Goal: Task Accomplishment & Management: Complete application form

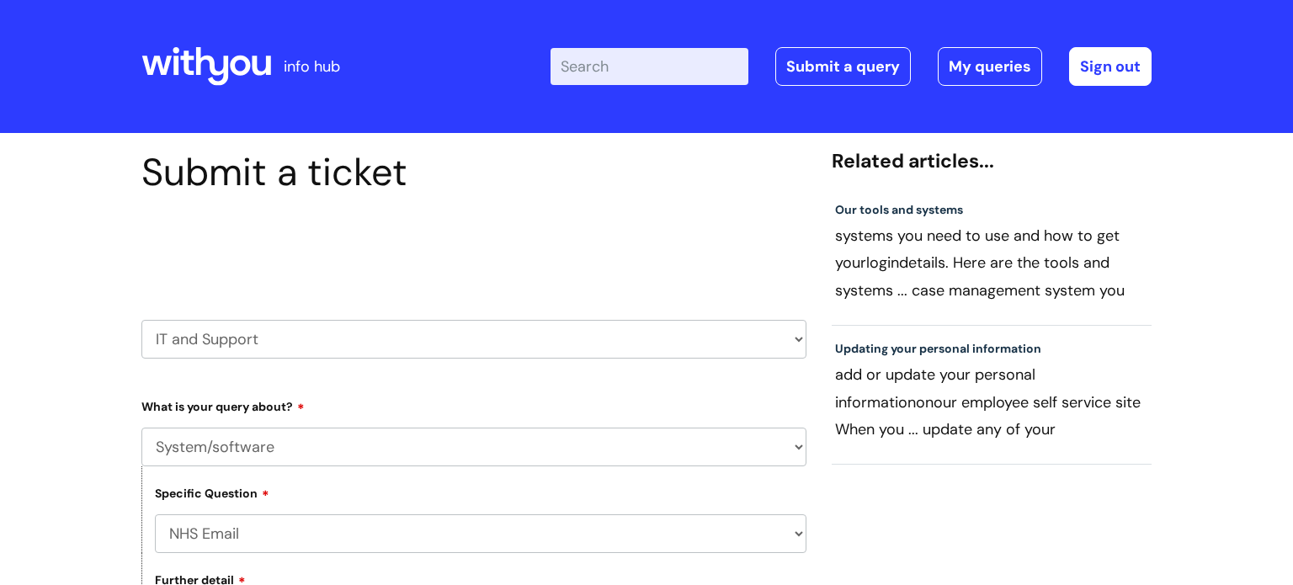
select select "System/software"
select select "NHS Email"
select select "I’m having a problem logging into NHS.net"
click at [975, 68] on link "My queries" at bounding box center [990, 66] width 104 height 39
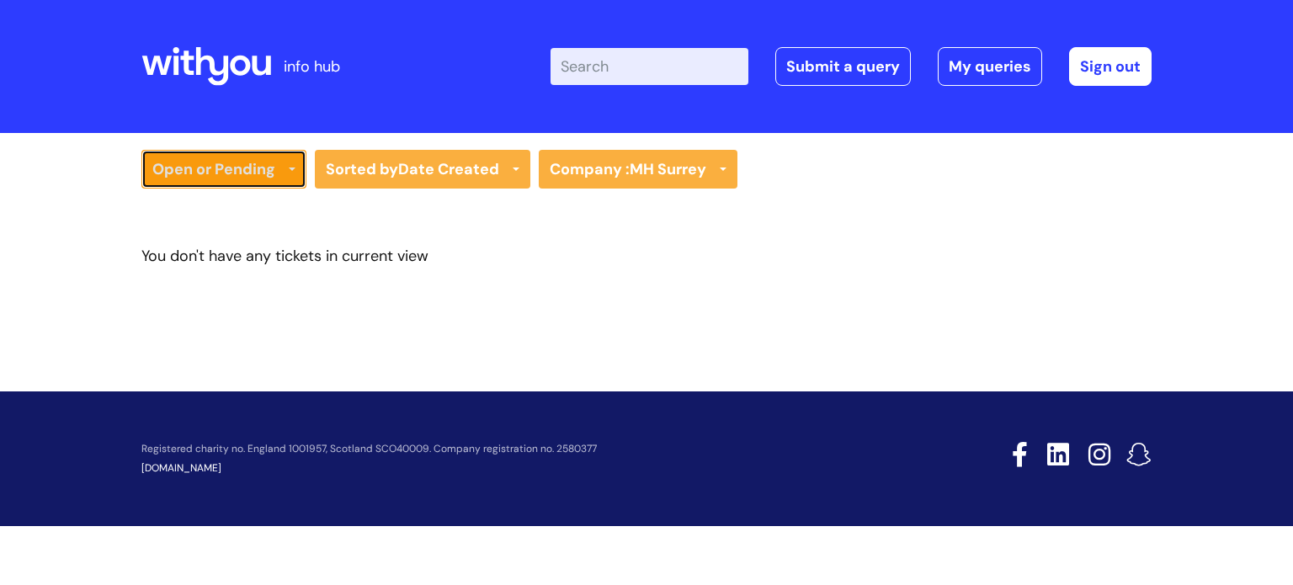
click at [269, 166] on link "Open or Pending" at bounding box center [223, 169] width 165 height 39
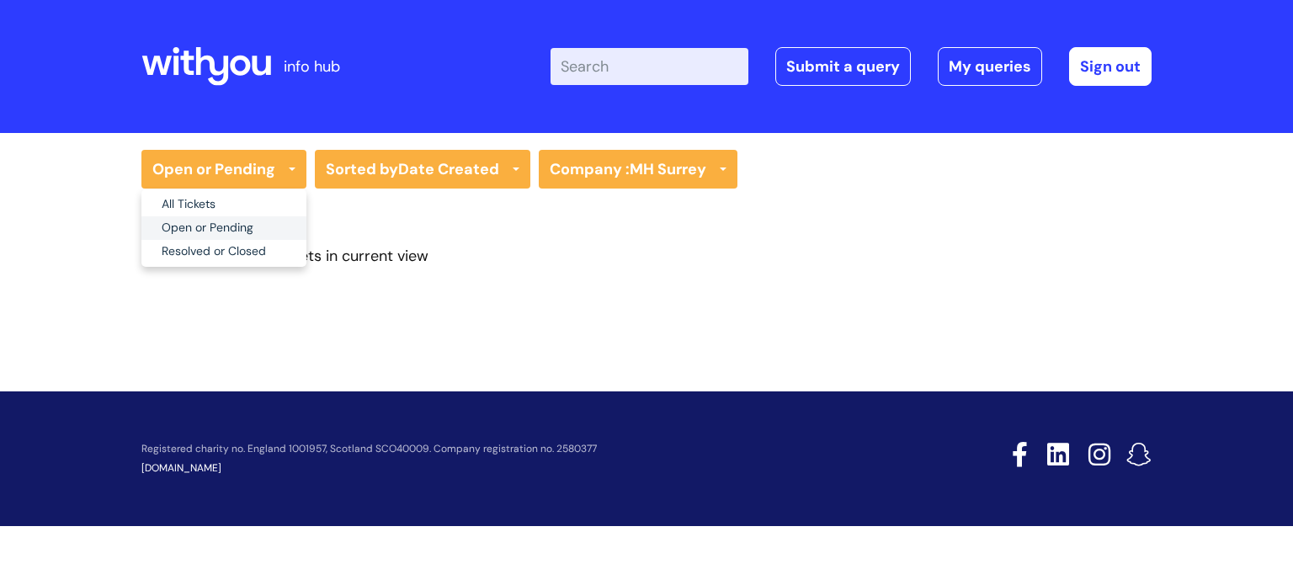
click at [237, 218] on link "Open or Pending" at bounding box center [223, 228] width 165 height 24
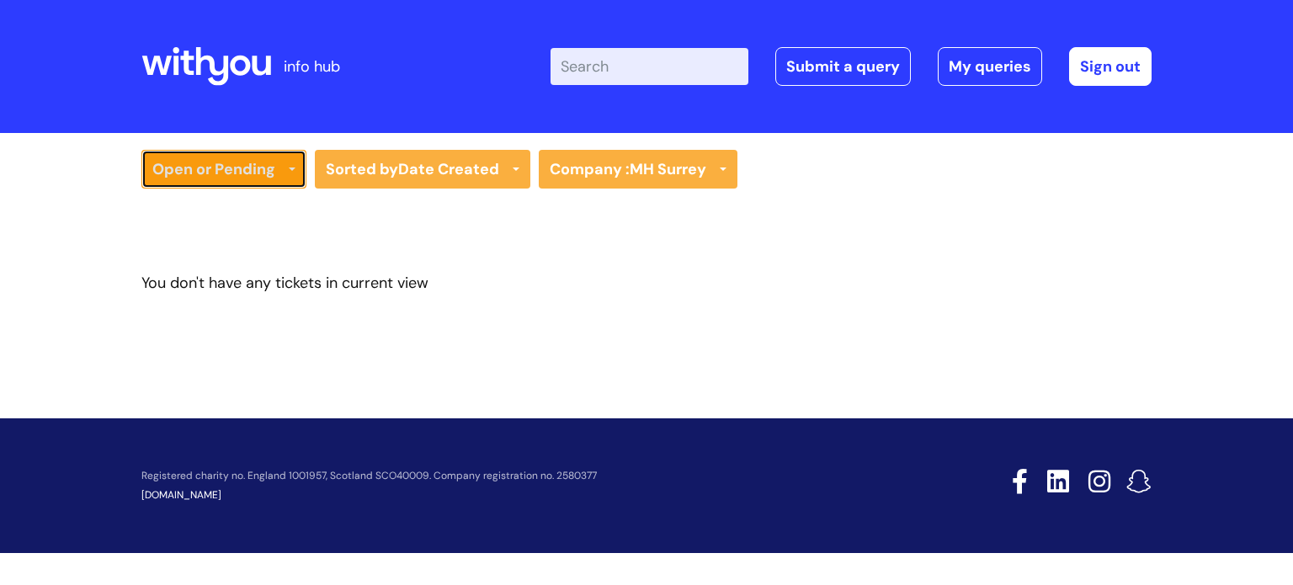
click at [270, 173] on link "Open or Pending" at bounding box center [223, 169] width 165 height 39
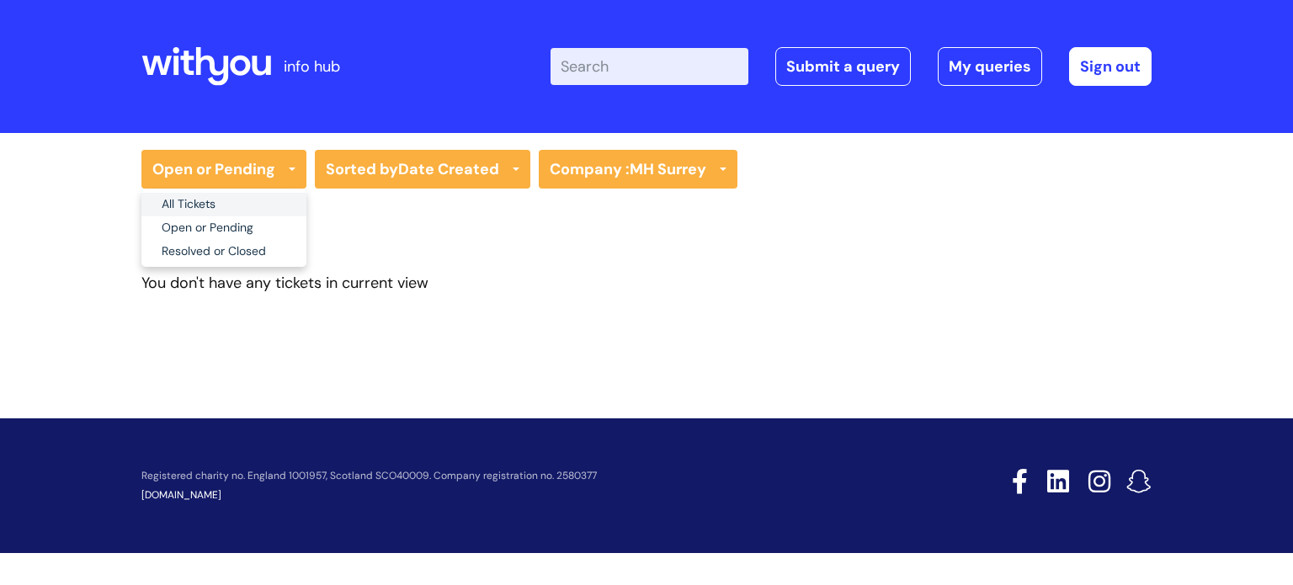
click at [249, 194] on link "All Tickets" at bounding box center [223, 205] width 165 height 24
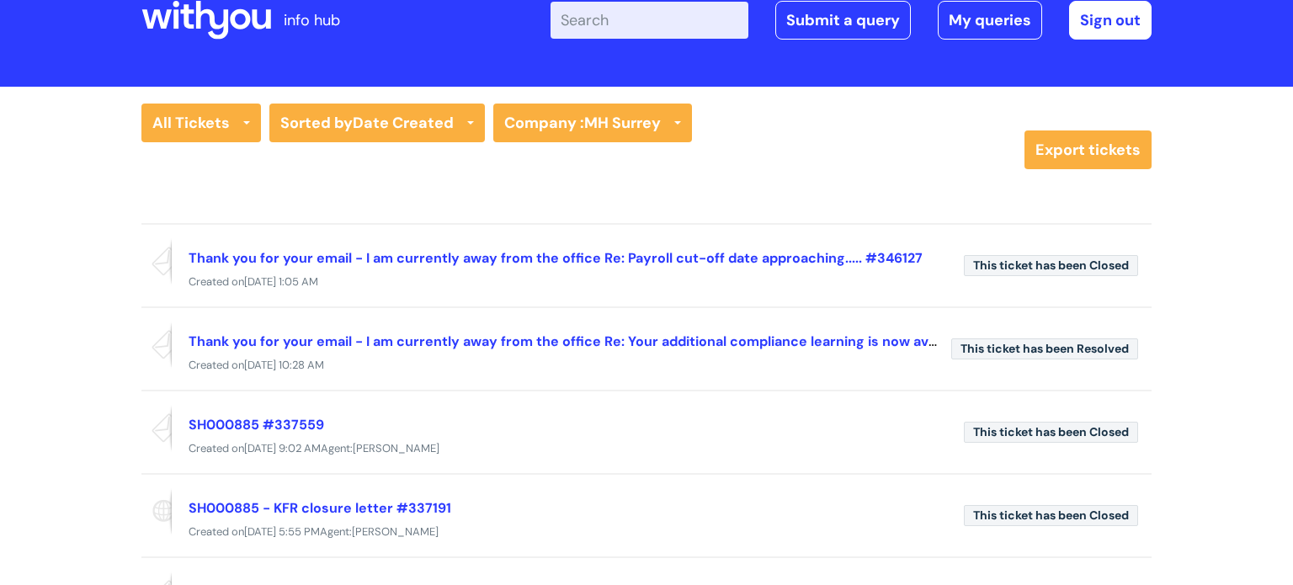
scroll to position [49, 0]
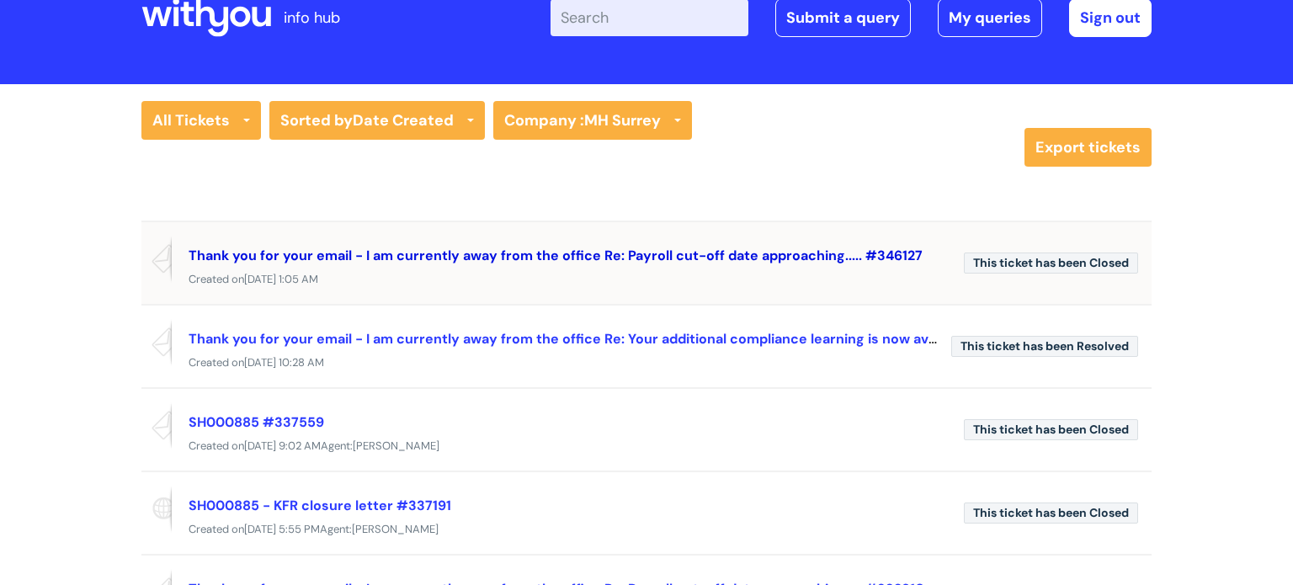
click at [547, 253] on link "Thank you for your email - I am currently away from the office Re: Payroll cut-…" at bounding box center [556, 256] width 734 height 18
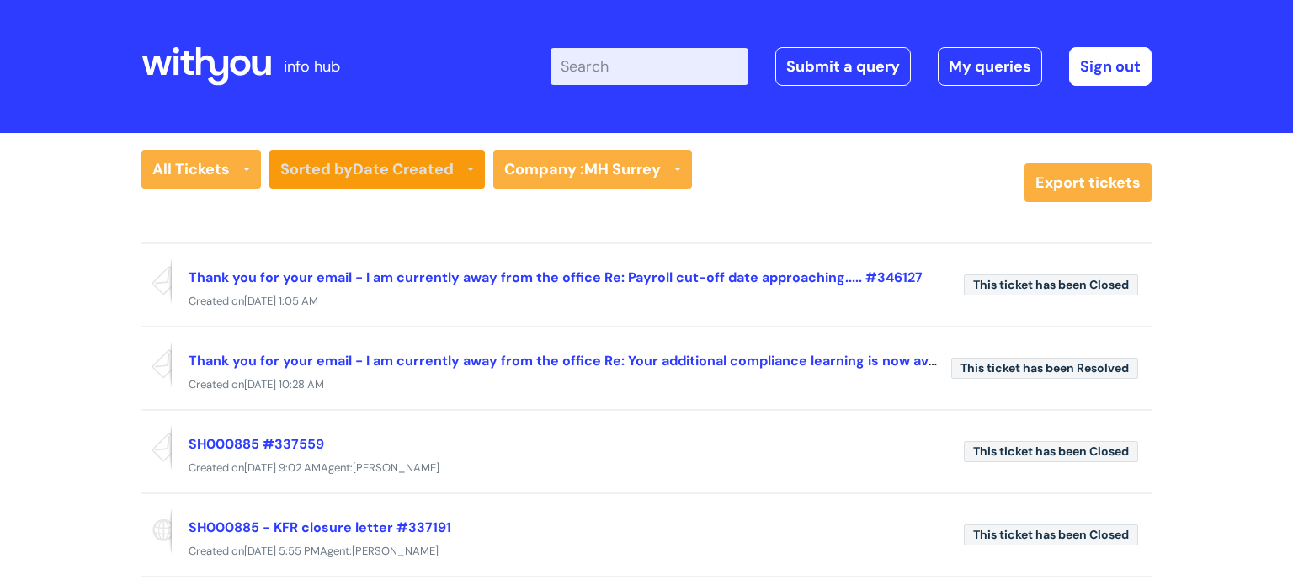
scroll to position [48, 0]
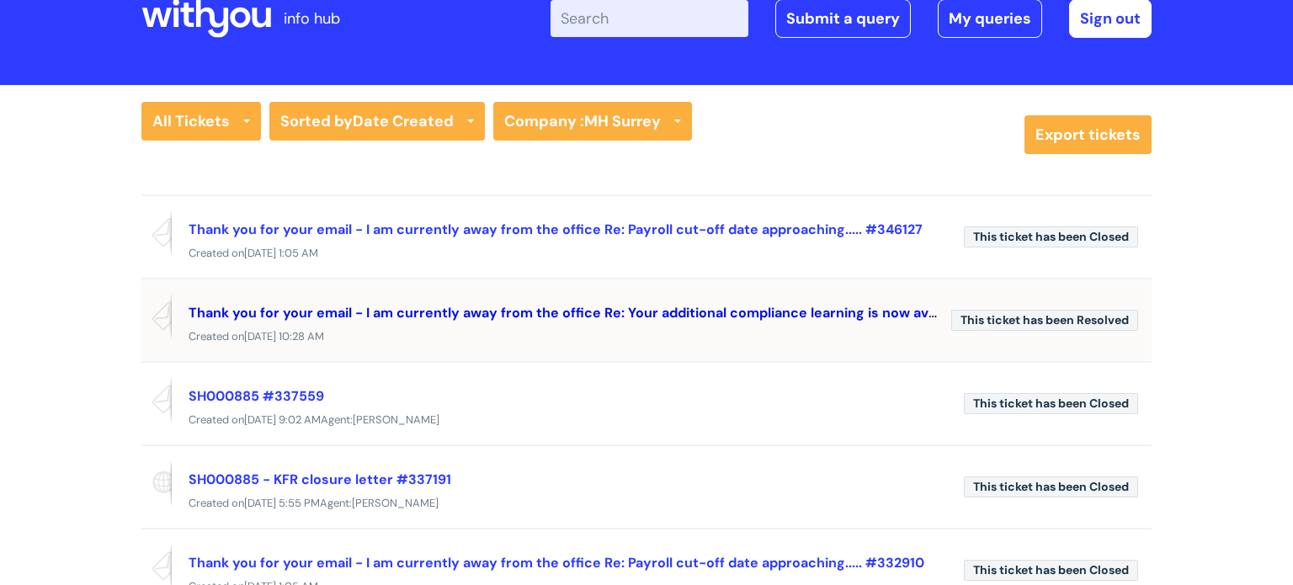
click at [594, 314] on link "Thank you for your email - I am currently away from the office Re: Your additio…" at bounding box center [707, 312] width 1036 height 20
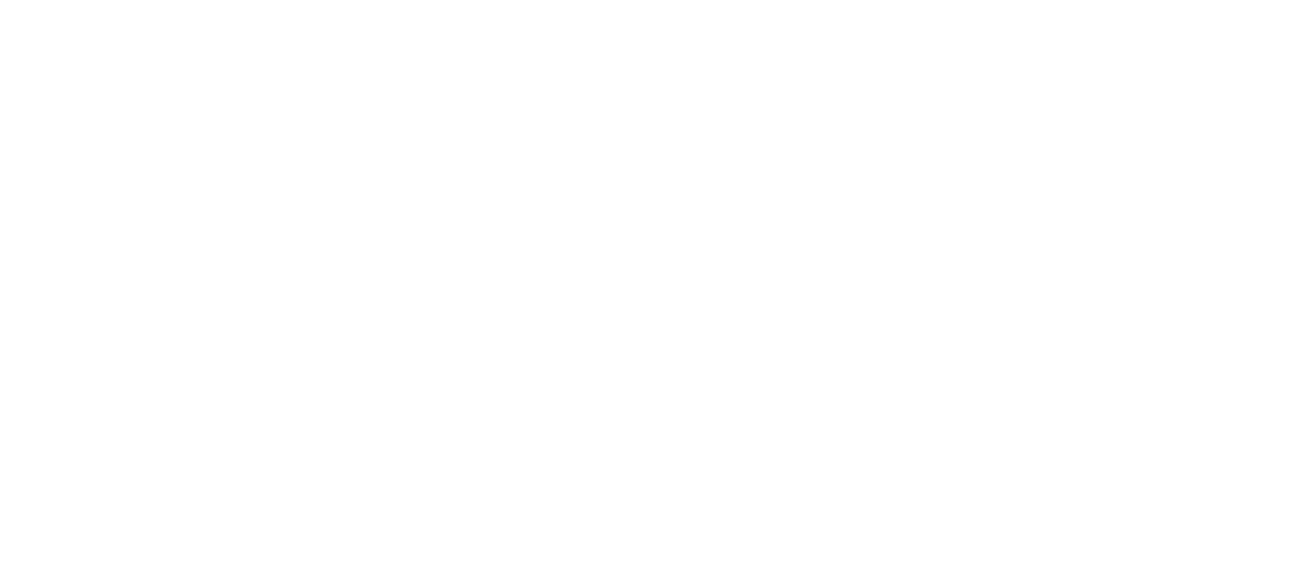
scroll to position [47, 0]
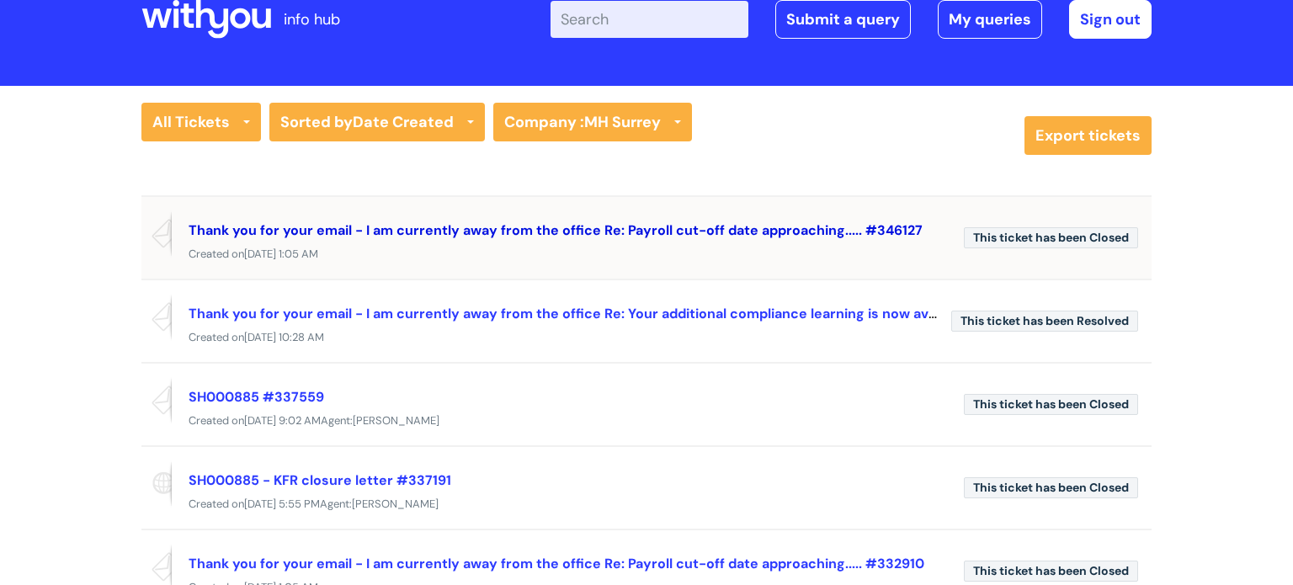
click at [753, 228] on link "Thank you for your email - I am currently away from the office Re: Payroll cut-…" at bounding box center [556, 230] width 734 height 18
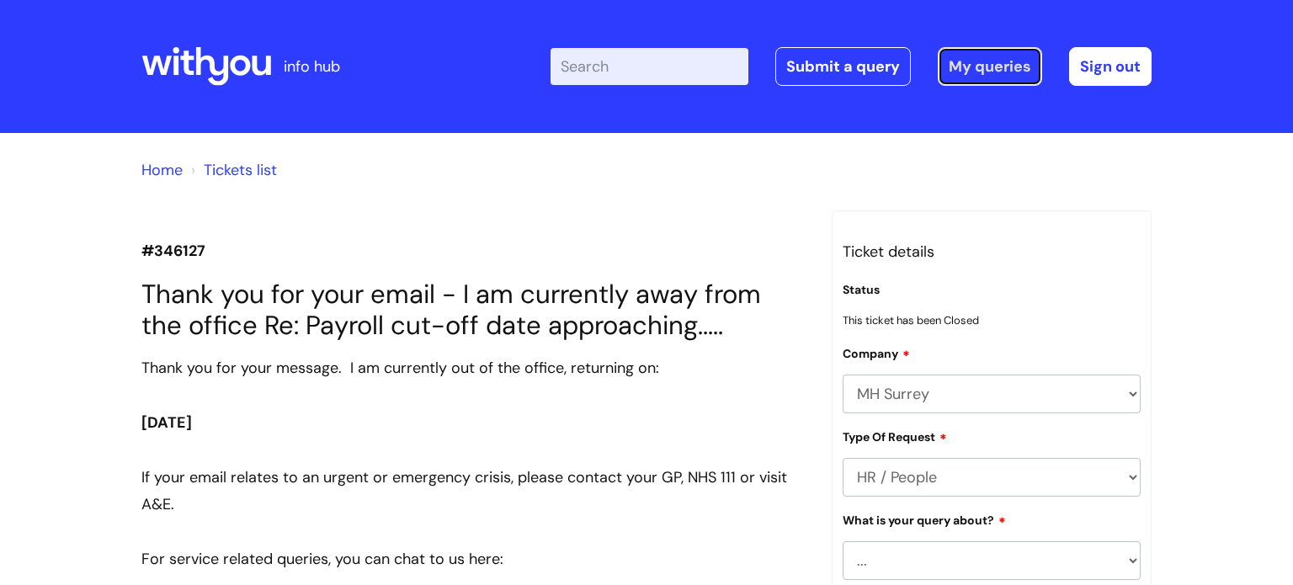
click at [997, 72] on link "My queries" at bounding box center [990, 66] width 104 height 39
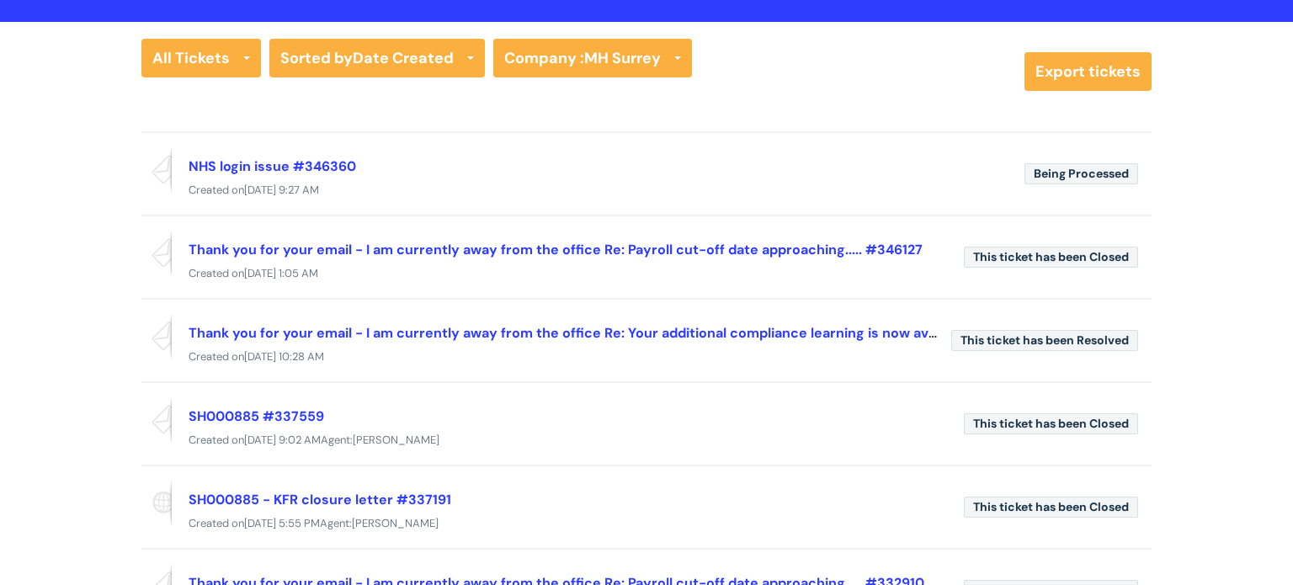
scroll to position [120, 0]
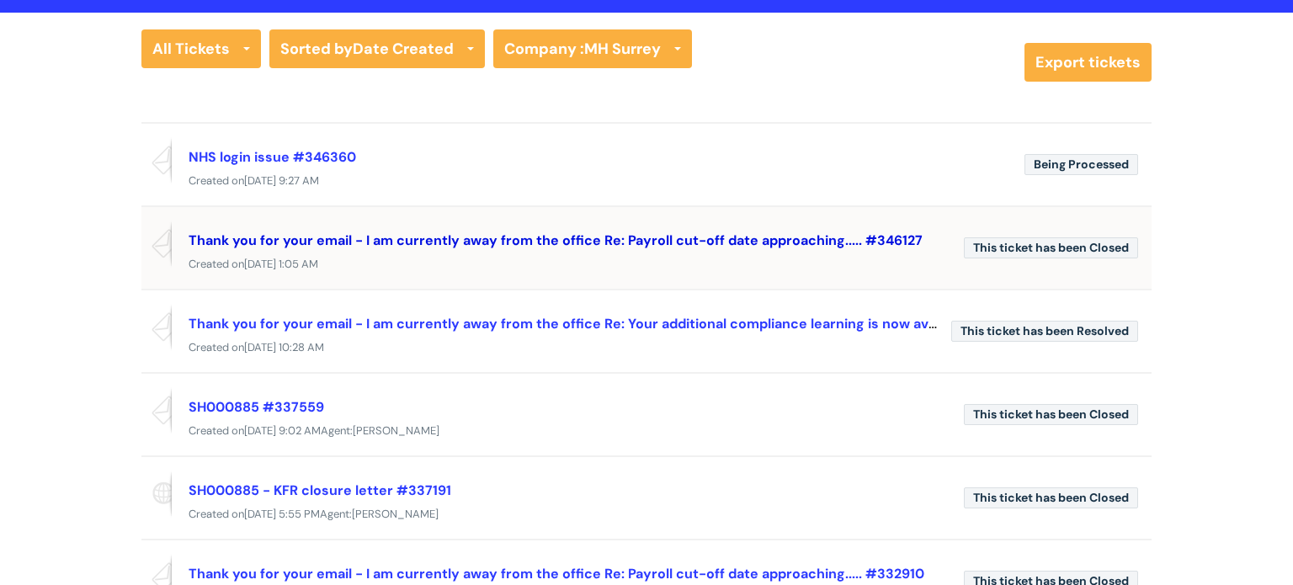
click at [670, 241] on link "Thank you for your email - I am currently away from the office Re: Payroll cut-…" at bounding box center [556, 241] width 734 height 18
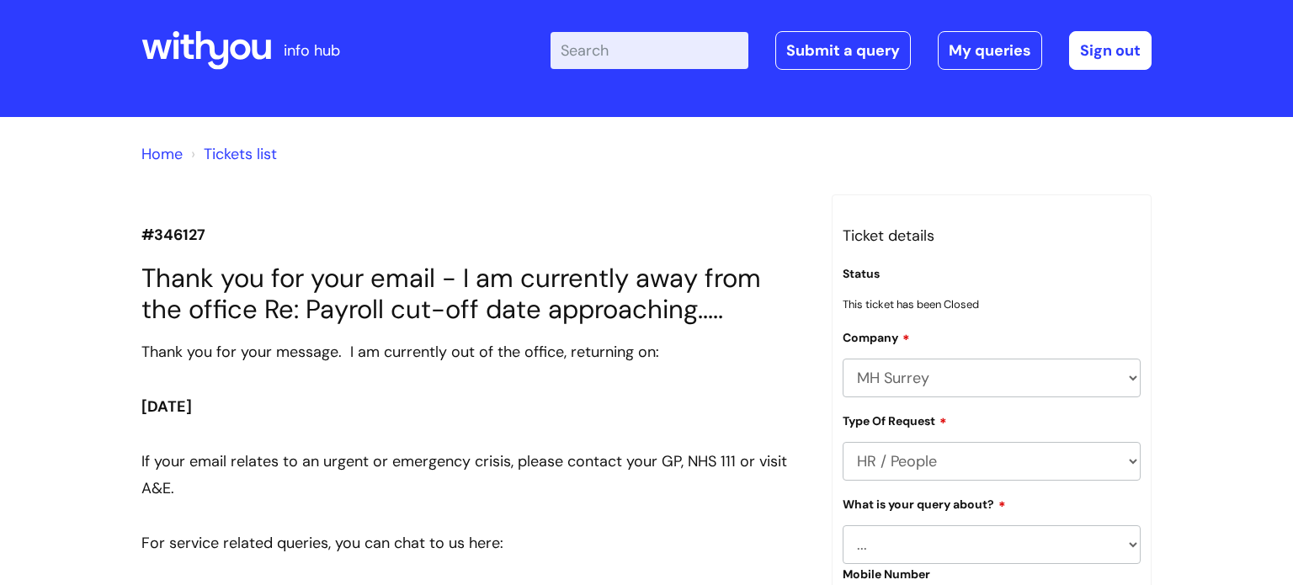
scroll to position [15, 0]
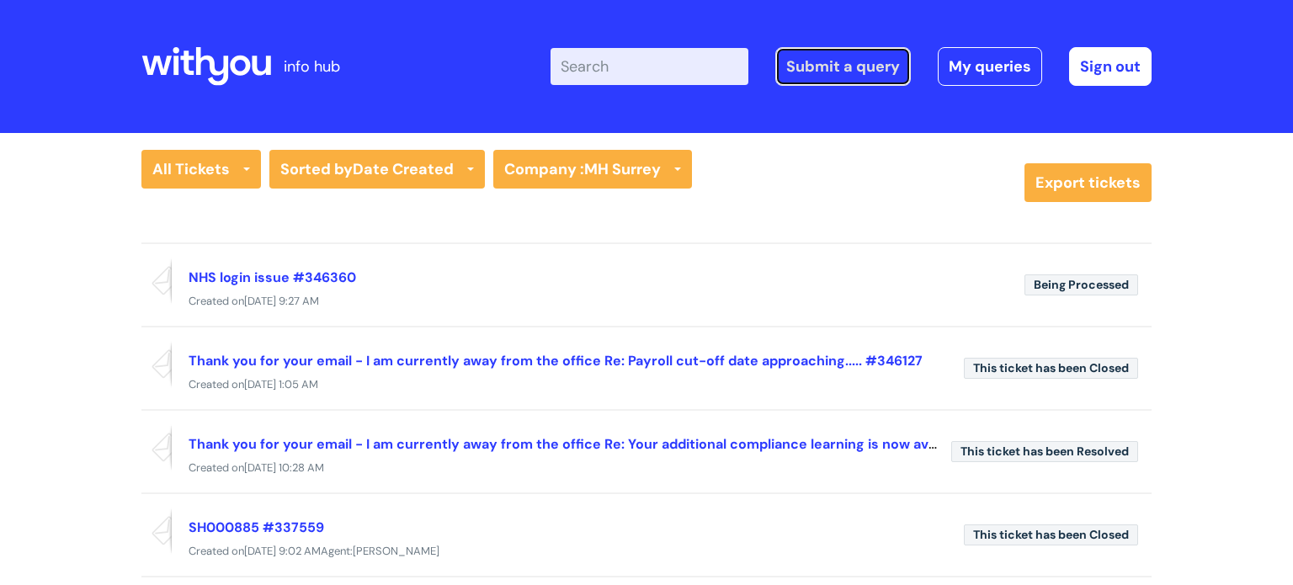
click at [816, 80] on link "Submit a query" at bounding box center [843, 66] width 136 height 39
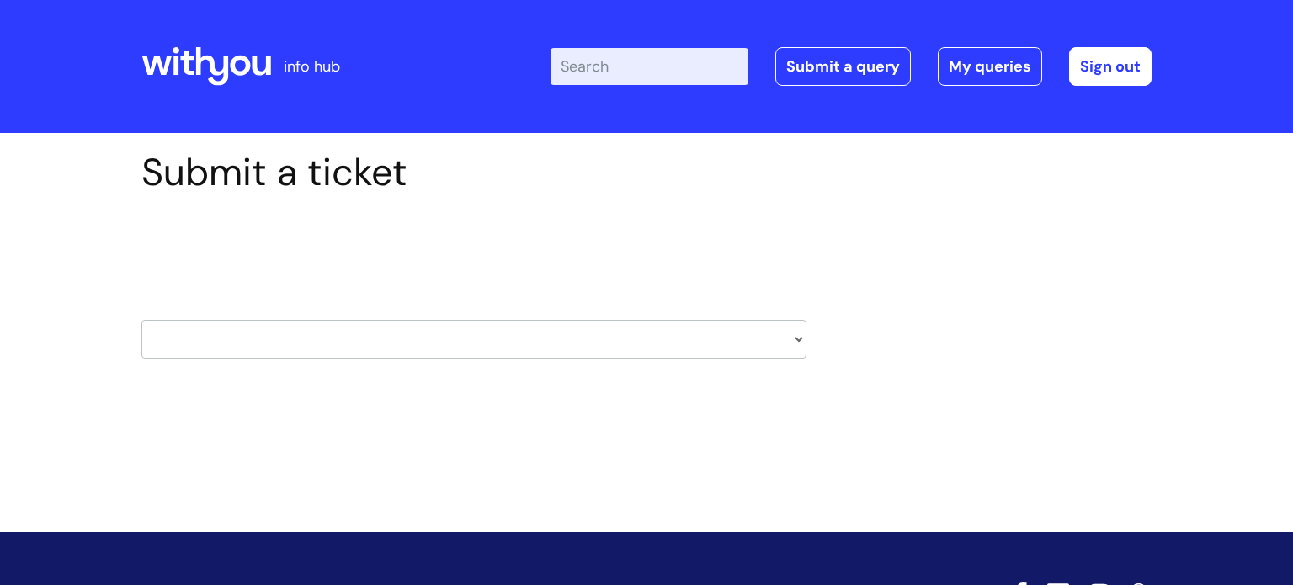
click at [527, 350] on select "HR / People IT and Support Clinical Drug Alerts Finance Accounts Data Support T…" at bounding box center [473, 339] width 665 height 39
select select "surrey_nhs_talking_therapies"
click at [141, 320] on select "HR / People IT and Support Clinical Drug Alerts Finance Accounts Data Support T…" at bounding box center [473, 339] width 665 height 39
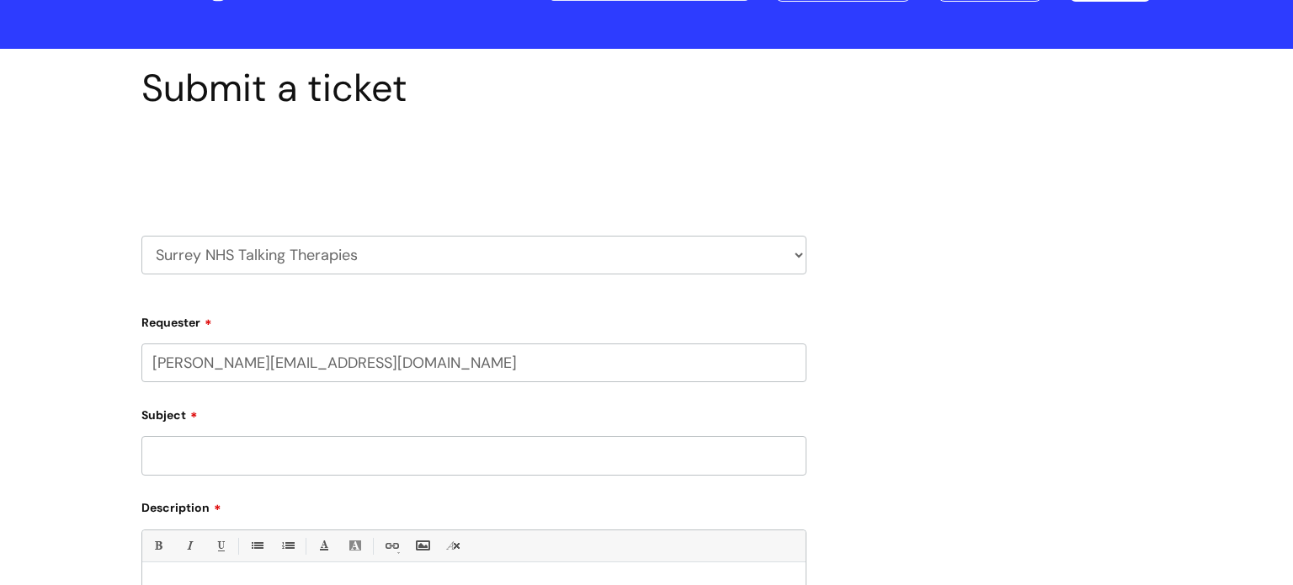
select select "80004286524"
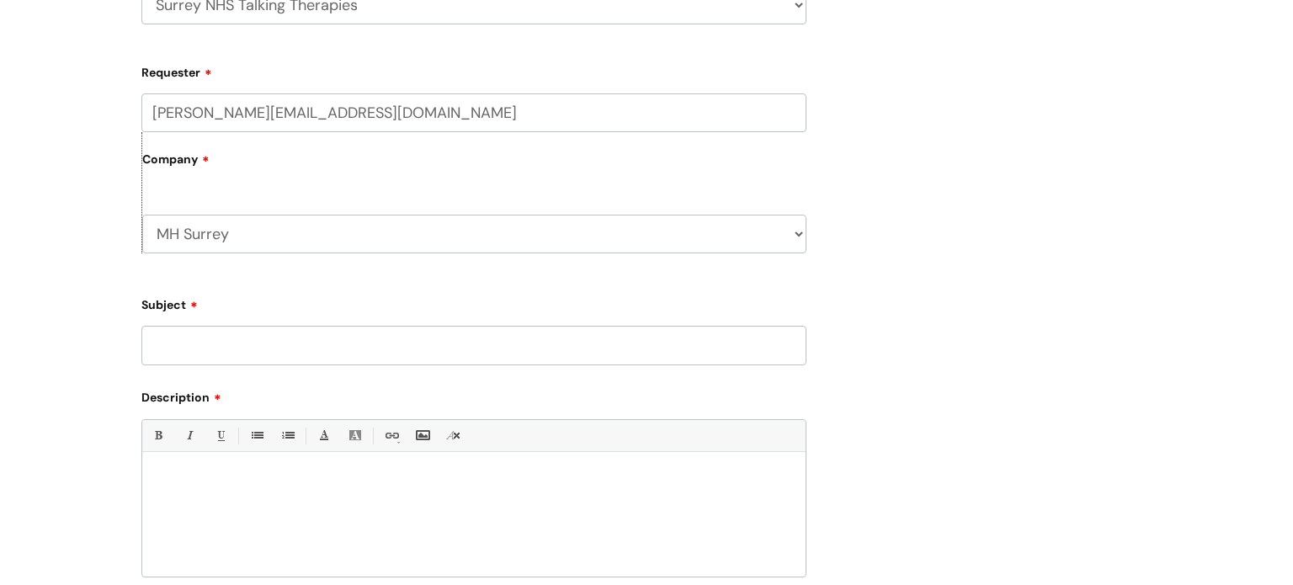
scroll to position [340, 0]
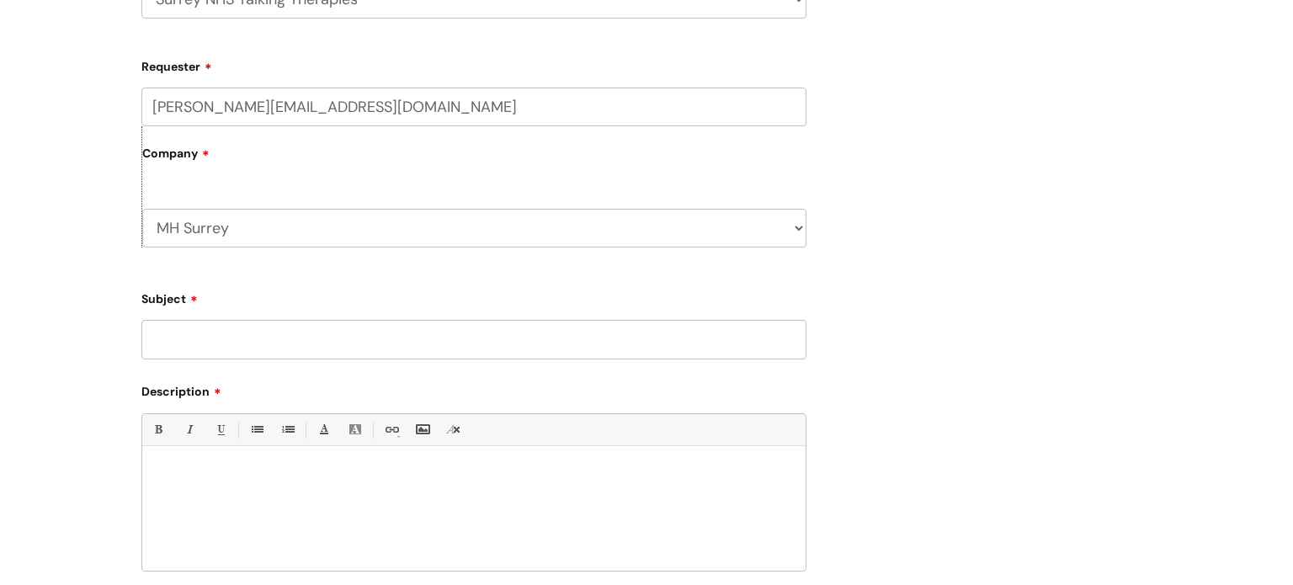
click at [397, 343] on input "Subject" at bounding box center [473, 339] width 665 height 39
paste input "BE018719"
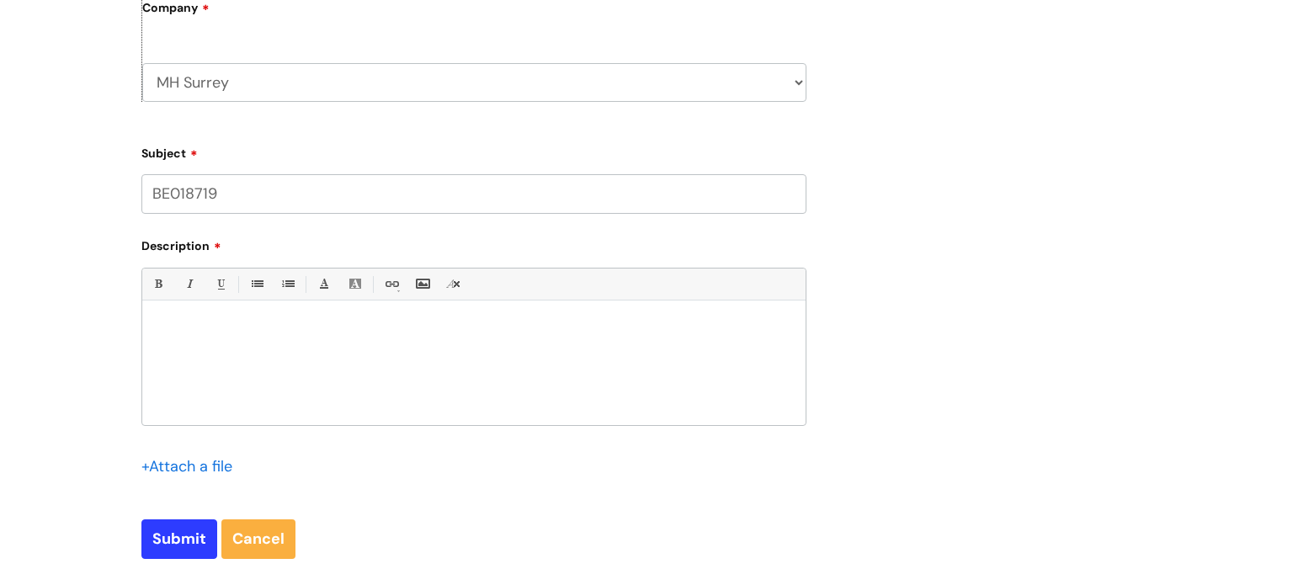
scroll to position [489, 0]
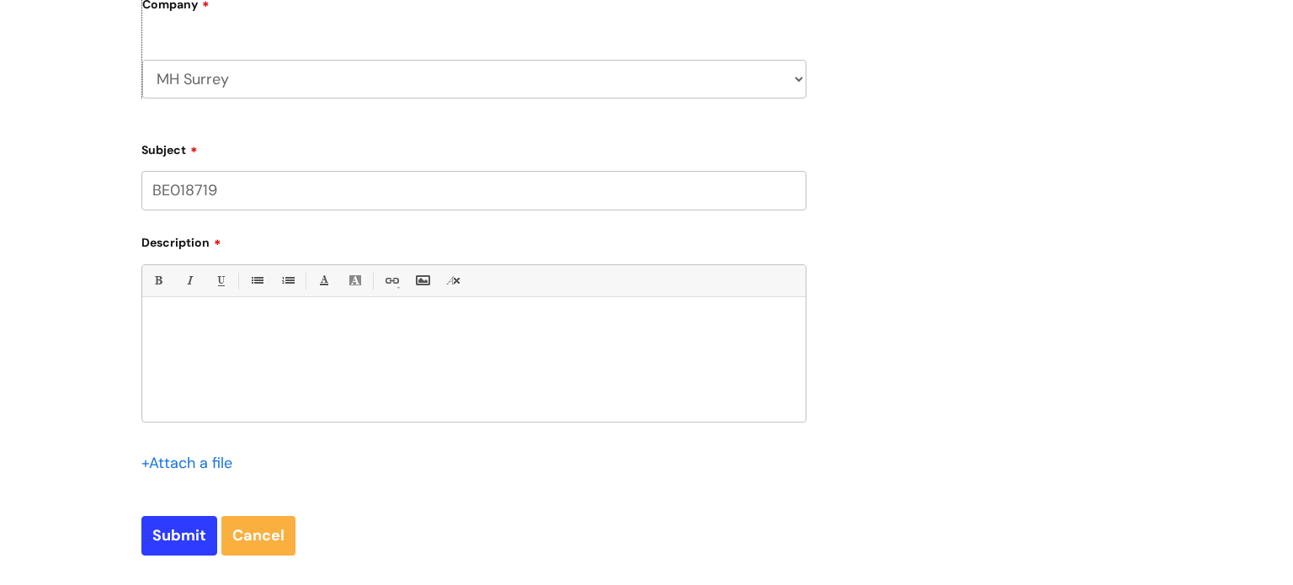
type input "BE018719"
click at [624, 309] on div at bounding box center [473, 364] width 663 height 116
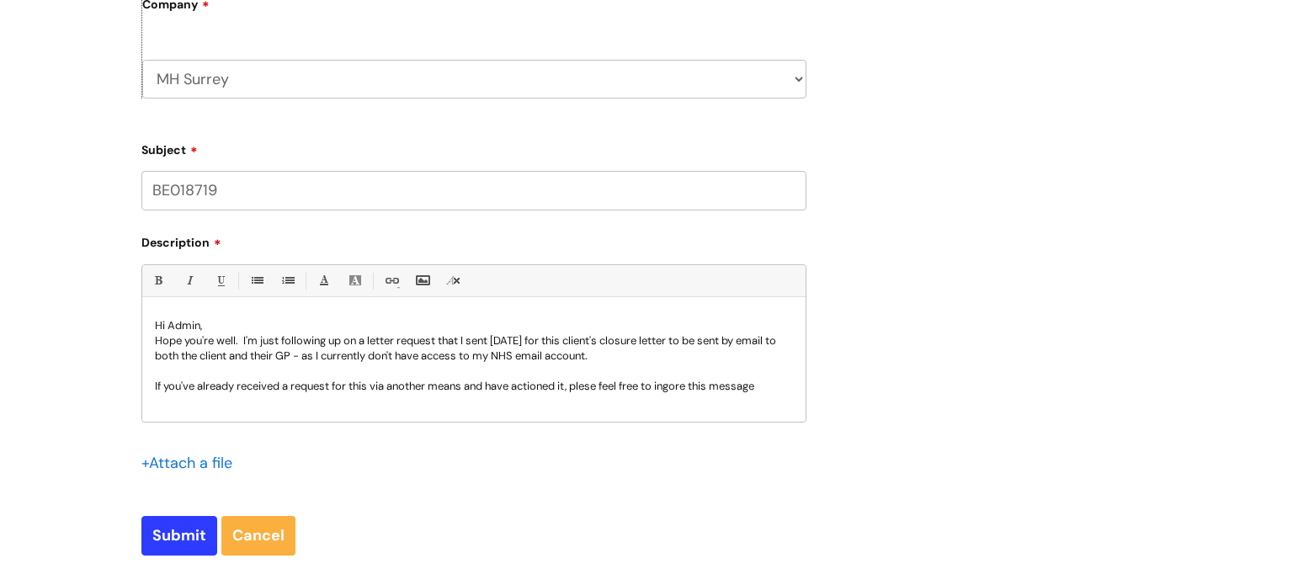
click at [595, 387] on p "If you've already received a request for this via another means and have action…" at bounding box center [474, 386] width 638 height 15
click at [682, 385] on p "If you've already received a request for this via another means and have action…" at bounding box center [474, 386] width 638 height 15
click at [785, 387] on p "If you've already received a request for this via another means and have action…" at bounding box center [474, 386] width 638 height 15
click at [658, 355] on p "Hope you're well. I'm just following up on a letter request that I sent [DATE] …" at bounding box center [474, 348] width 638 height 30
click at [402, 401] on p "If you've already received a request for this via another means and have action…" at bounding box center [474, 394] width 638 height 30
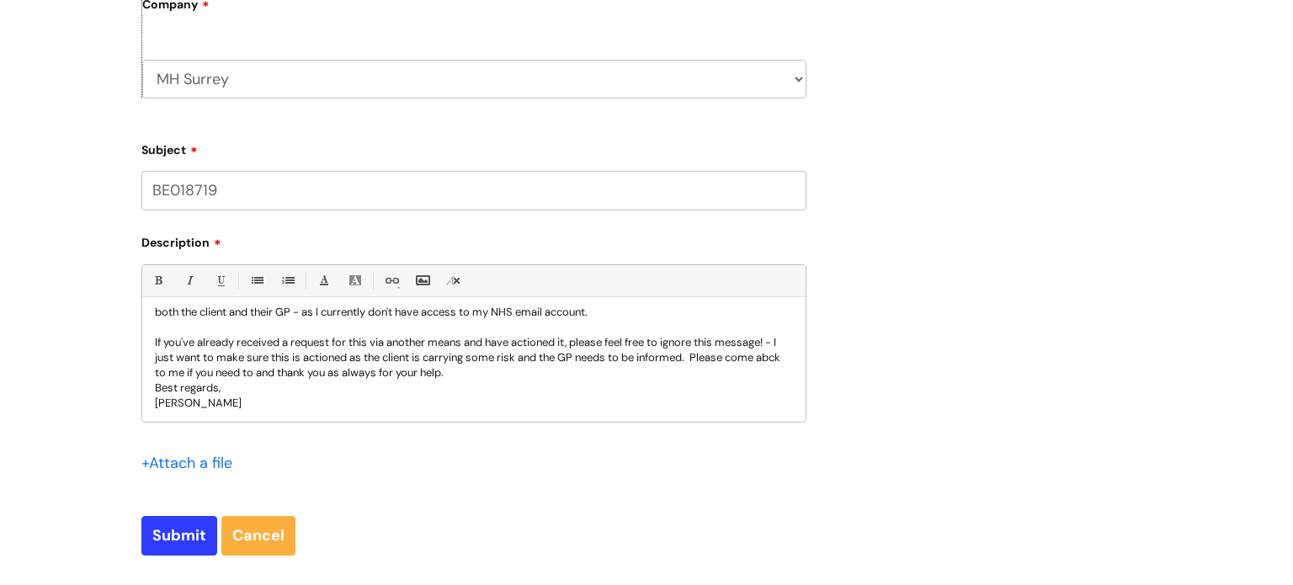
scroll to position [44, 0]
click at [773, 362] on p "If you've already received a request for this via another means and have action…" at bounding box center [474, 357] width 638 height 45
click at [701, 356] on p "If you've already received a request for this via another means and have action…" at bounding box center [474, 357] width 638 height 45
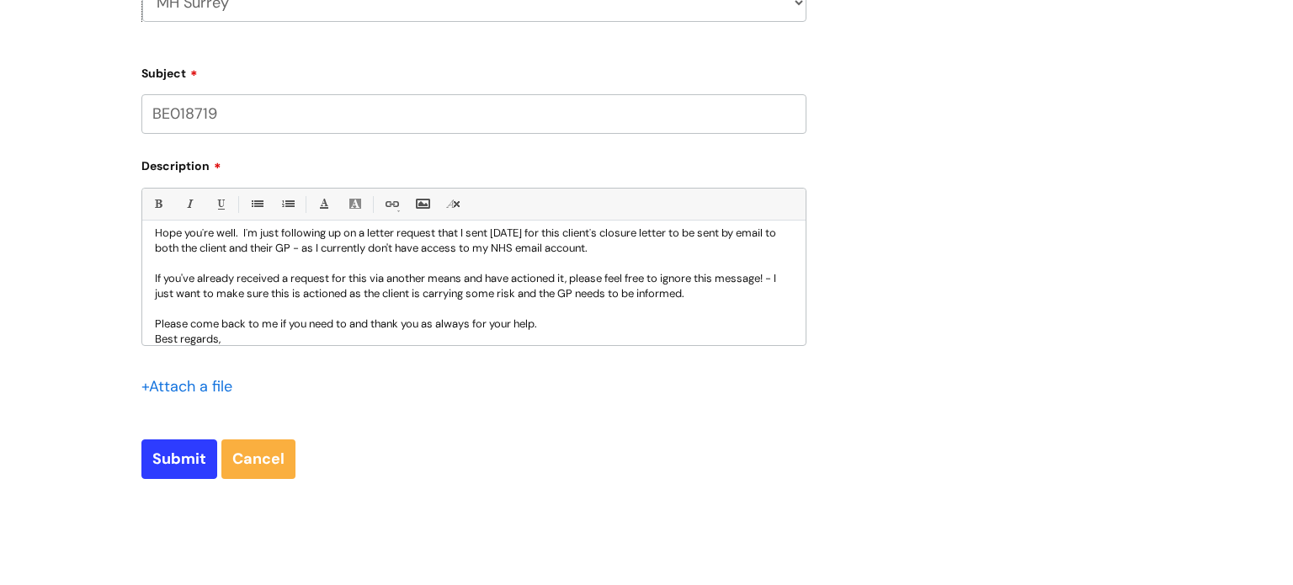
scroll to position [45, 0]
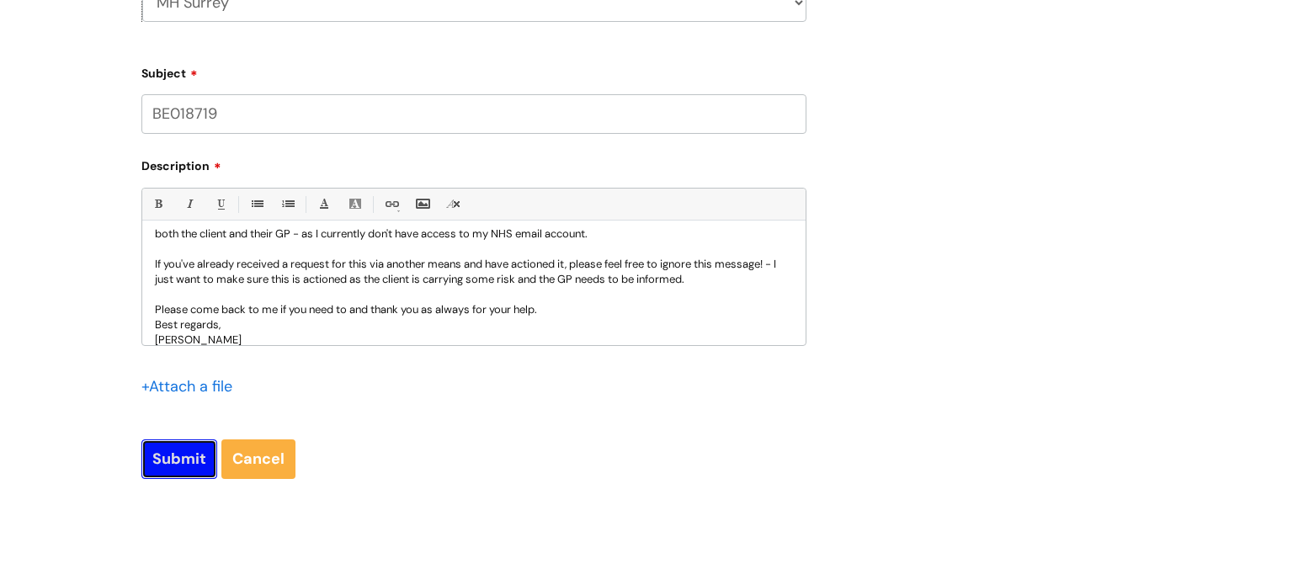
click at [189, 455] on input "Submit" at bounding box center [179, 458] width 76 height 39
type input "Please Wait..."
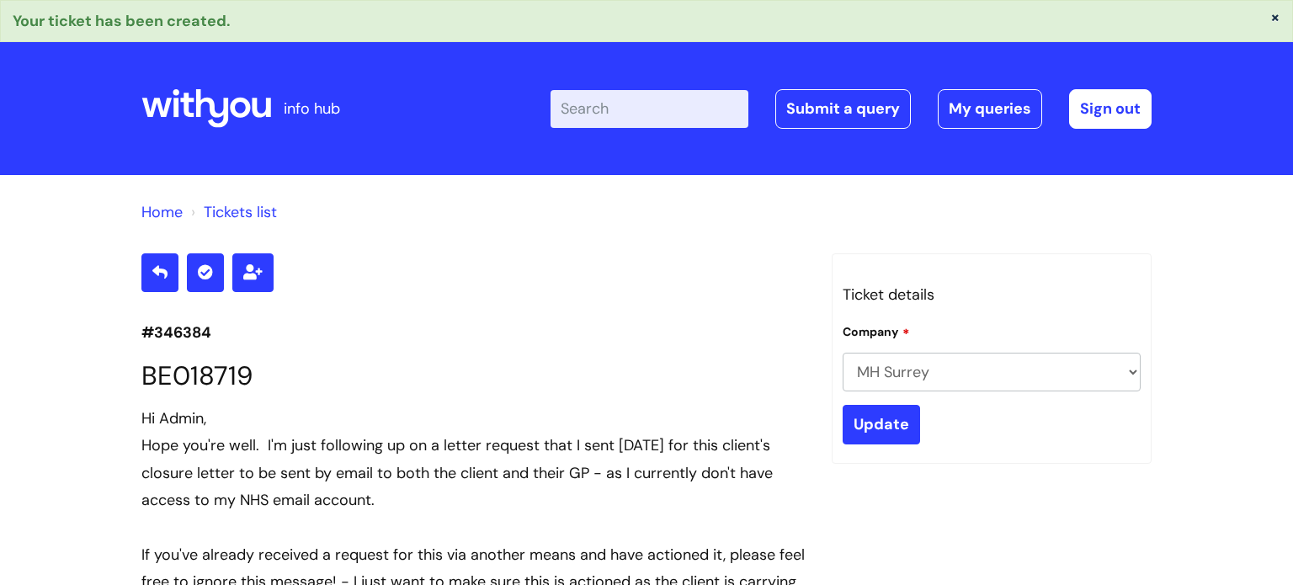
scroll to position [554, 0]
